Goal: Task Accomplishment & Management: Use online tool/utility

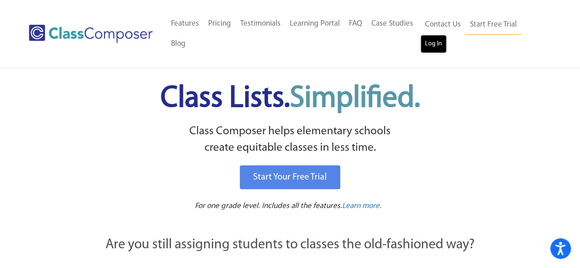
click at [427, 49] on link "Log In" at bounding box center [433, 44] width 26 height 18
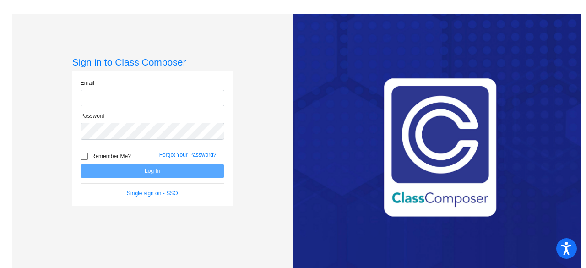
type input "schankh@harrisontwp.k12.nj.us"
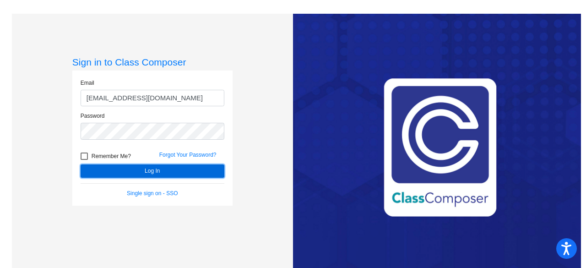
click at [150, 172] on button "Log In" at bounding box center [153, 170] width 144 height 13
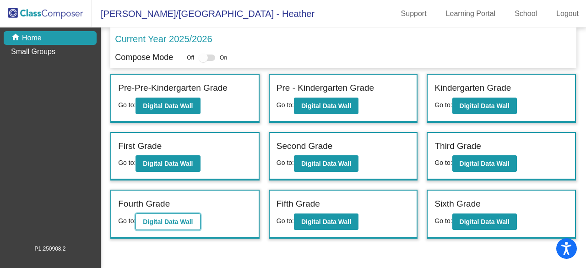
click at [143, 221] on button "Digital Data Wall" at bounding box center [168, 222] width 65 height 16
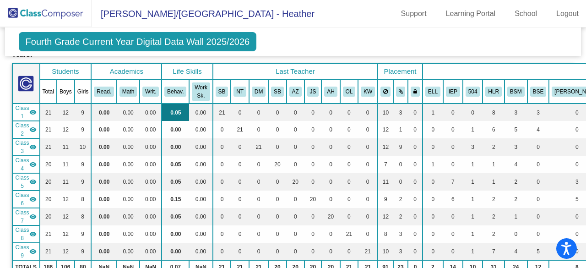
scroll to position [46, 0]
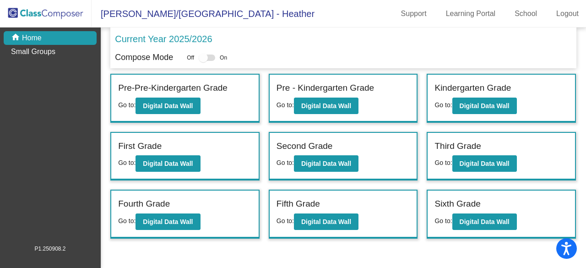
click at [329, 229] on div "Fifth Grade Go to: Digital Data Wall" at bounding box center [344, 214] width 148 height 47
click at [327, 219] on b "Digital Data Wall" at bounding box center [326, 221] width 50 height 7
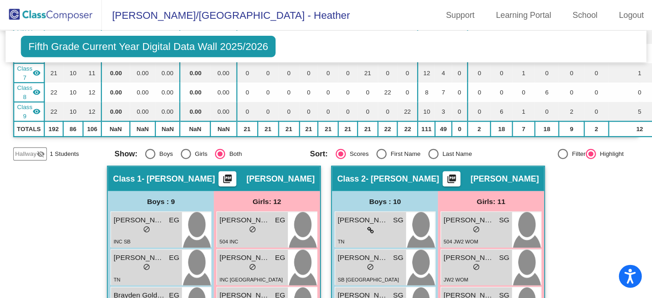
scroll to position [229, 0]
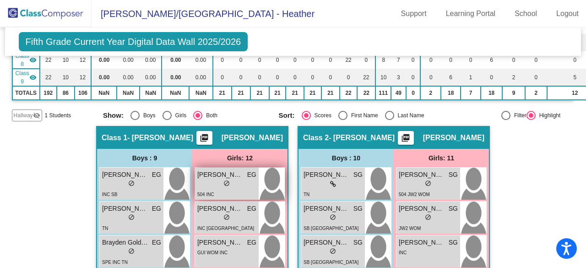
click at [224, 190] on div "504 INC TN" at bounding box center [226, 198] width 59 height 19
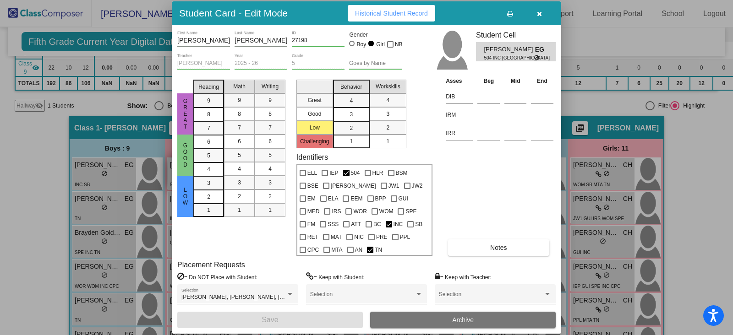
scroll to position [232, 0]
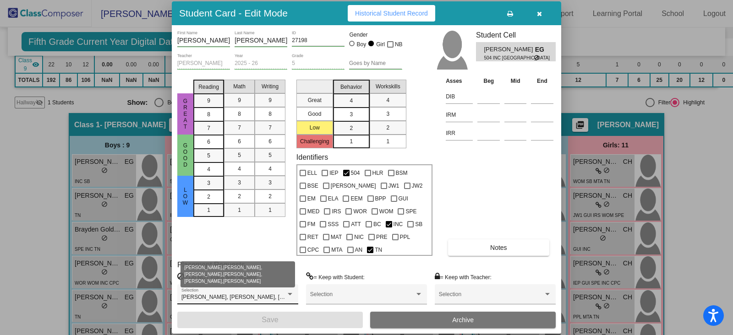
click at [292, 268] on div at bounding box center [290, 294] width 8 height 6
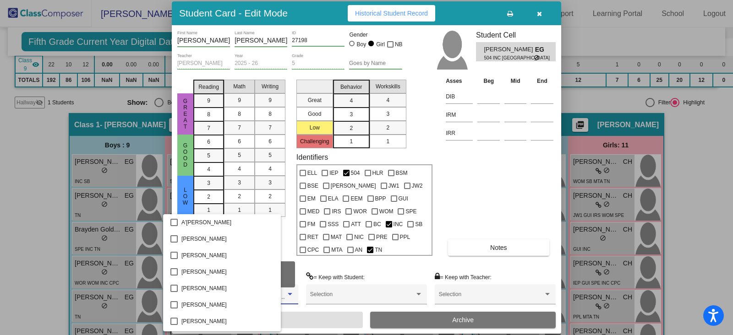
scroll to position [354, 0]
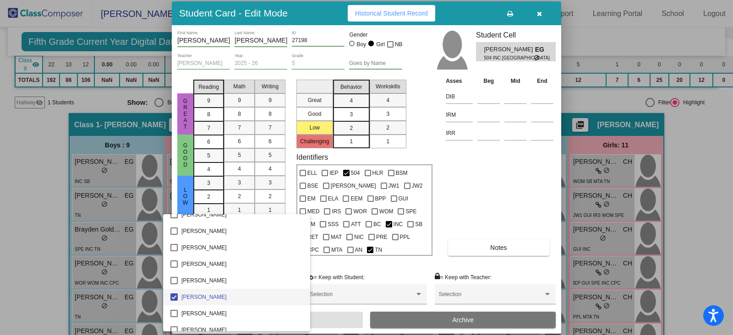
click at [356, 266] on div at bounding box center [366, 167] width 733 height 335
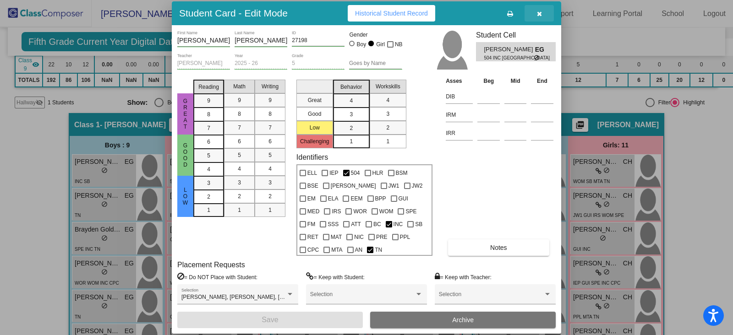
click at [537, 11] on icon "button" at bounding box center [539, 14] width 5 height 6
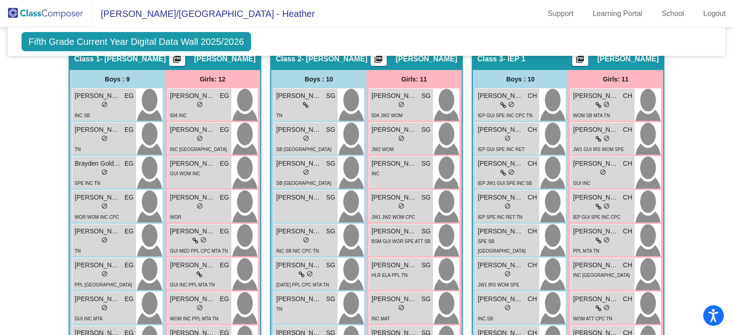
scroll to position [289, 0]
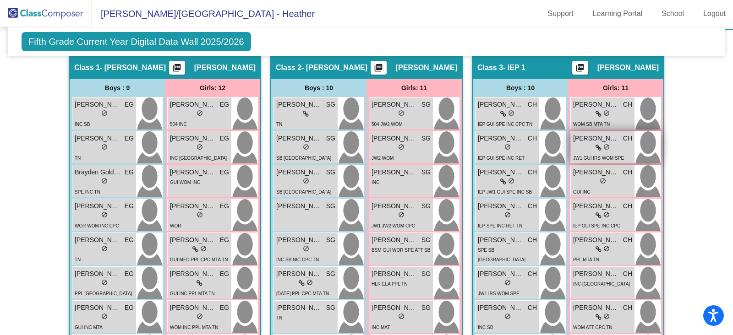
click at [586, 145] on span "do_not_disturb_alt" at bounding box center [606, 147] width 6 height 6
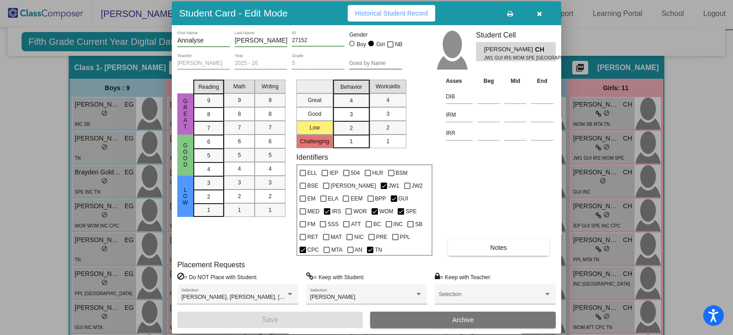
click at [540, 11] on icon "button" at bounding box center [539, 14] width 5 height 6
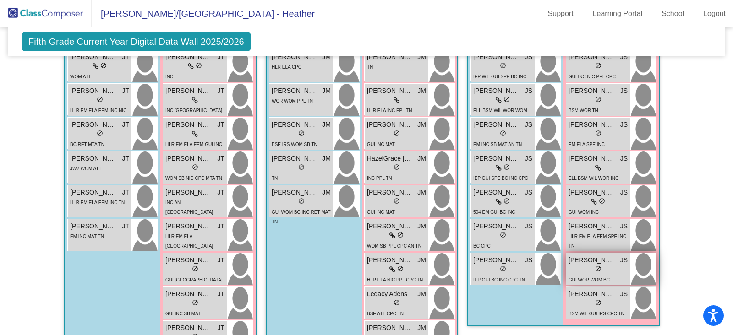
scroll to position [919, 0]
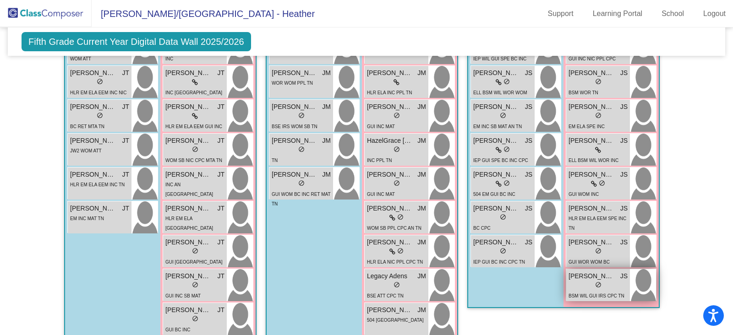
click at [586, 268] on span "do_not_disturb_alt" at bounding box center [598, 285] width 6 height 6
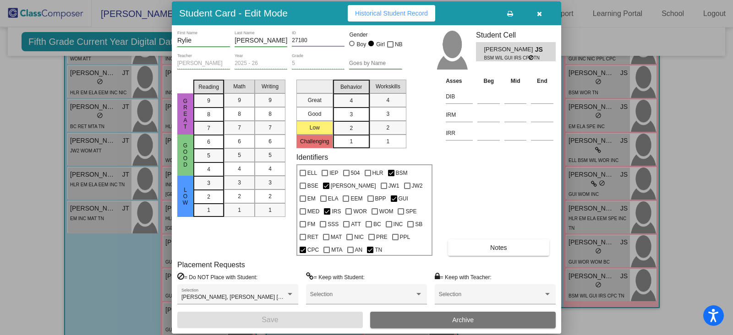
click at [586, 142] on div at bounding box center [366, 167] width 733 height 335
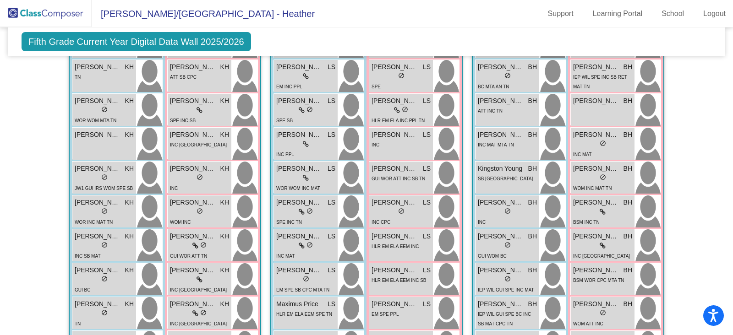
scroll to position [1377, 0]
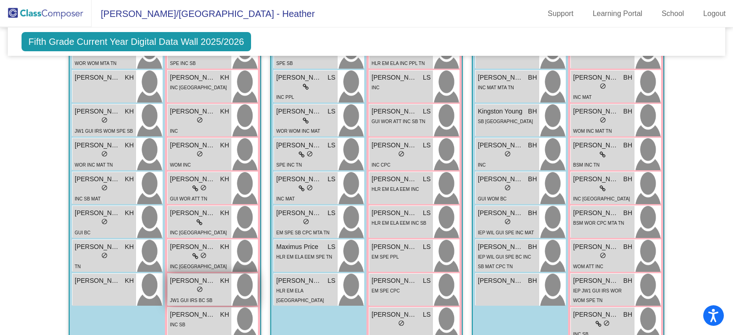
click at [178, 268] on div "JW1 GUI IRS BC SB TN" at bounding box center [199, 305] width 59 height 19
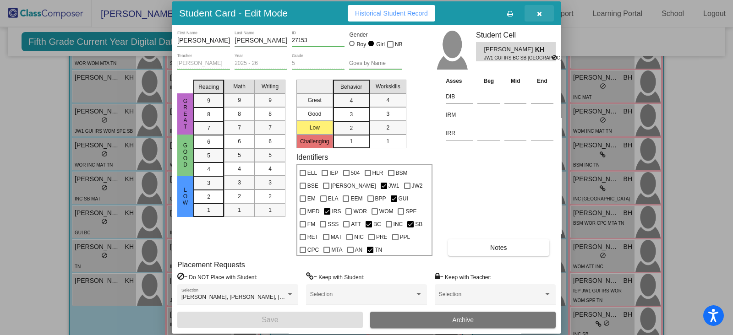
click at [542, 12] on button "button" at bounding box center [539, 13] width 29 height 16
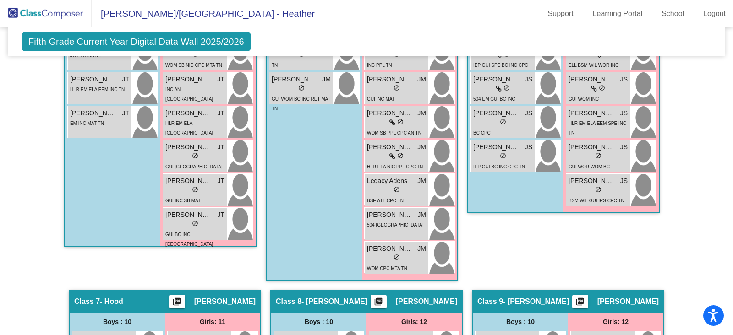
scroll to position [1034, 0]
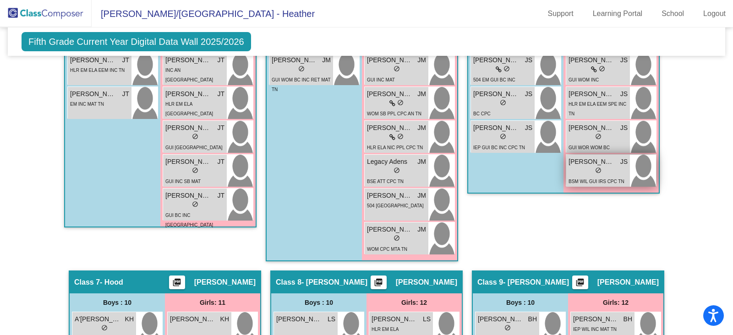
click at [586, 170] on div "lock do_not_disturb_alt" at bounding box center [598, 172] width 59 height 10
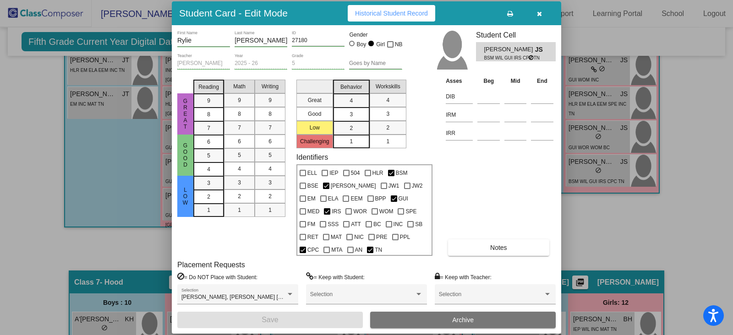
click at [586, 210] on div at bounding box center [366, 167] width 733 height 335
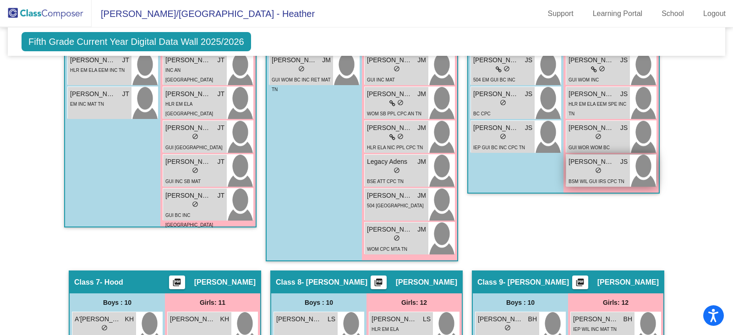
click at [586, 167] on div "lock do_not_disturb_alt" at bounding box center [598, 172] width 59 height 10
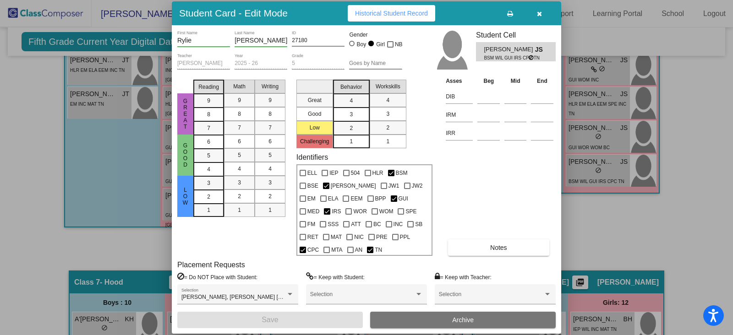
click at [586, 175] on div at bounding box center [366, 167] width 733 height 335
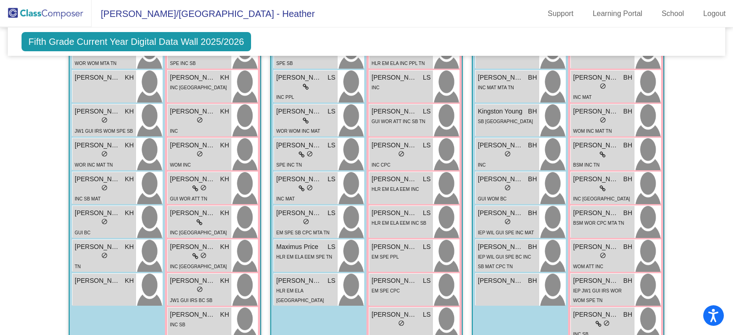
scroll to position [1433, 0]
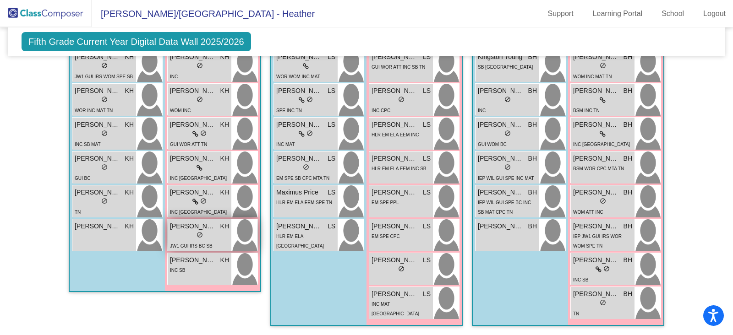
click at [181, 231] on div "lock do_not_disturb_alt" at bounding box center [199, 236] width 59 height 10
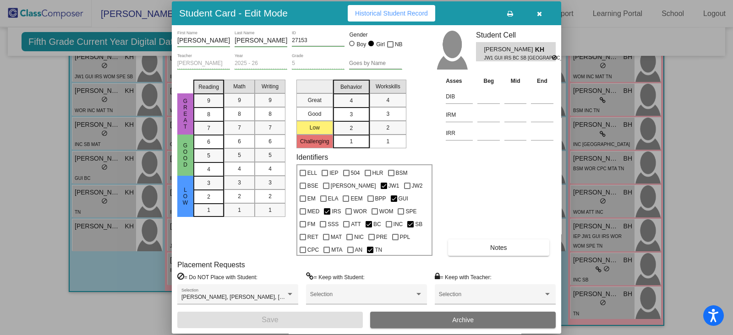
click at [586, 125] on div at bounding box center [366, 167] width 733 height 335
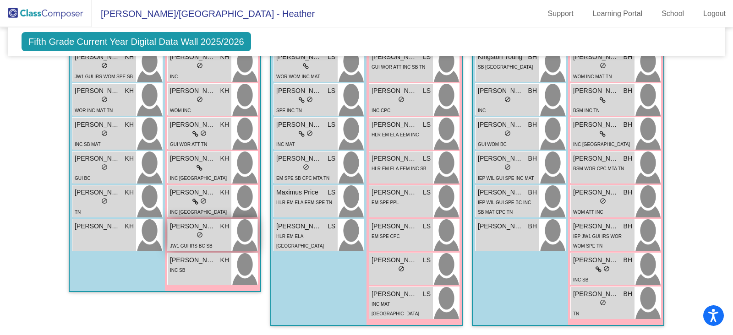
click at [203, 226] on span "Quinn Zucconi" at bounding box center [193, 227] width 46 height 10
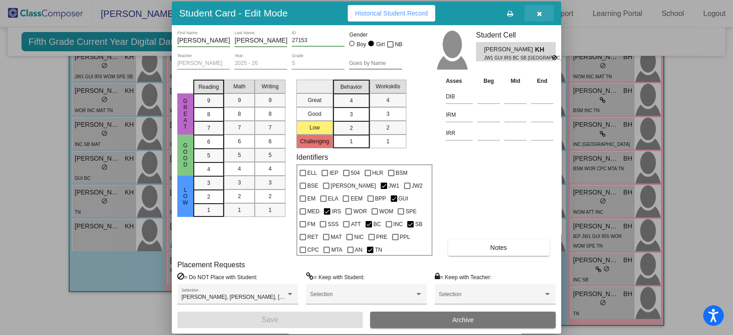
click at [543, 12] on button "button" at bounding box center [539, 13] width 29 height 16
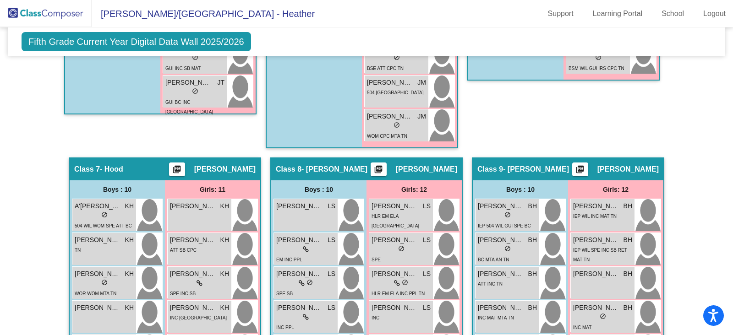
scroll to position [975, 0]
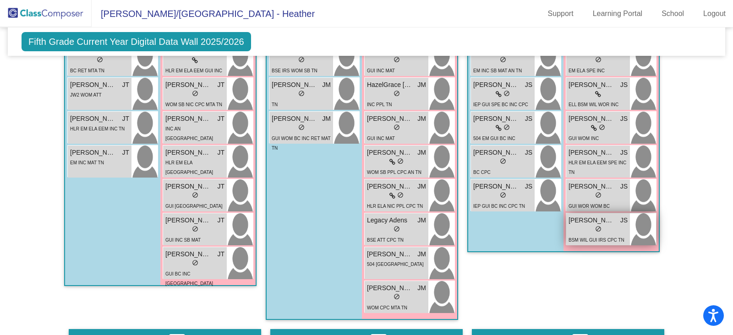
click at [586, 226] on span "do_not_disturb_alt" at bounding box center [598, 229] width 6 height 6
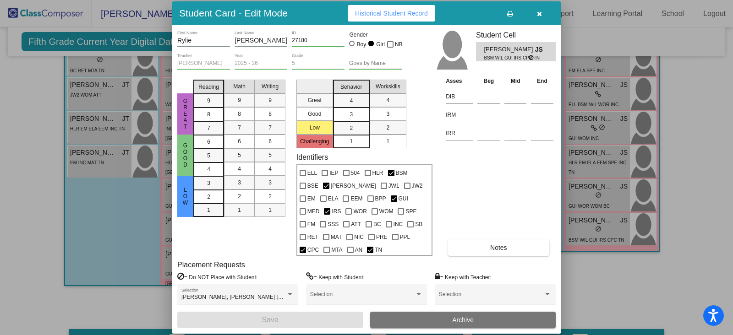
click at [586, 142] on div at bounding box center [366, 167] width 733 height 335
